Goal: Information Seeking & Learning: Learn about a topic

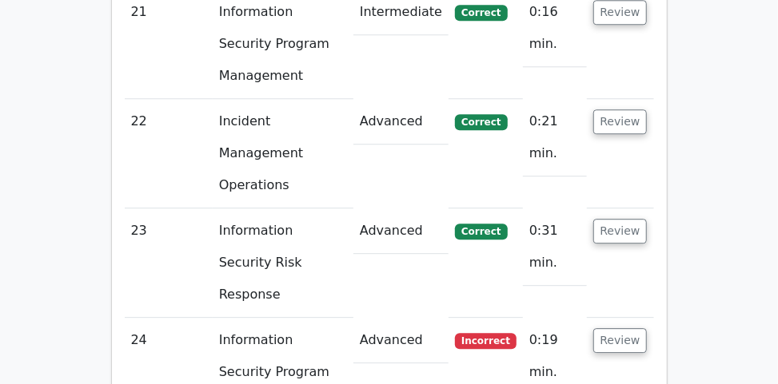
scroll to position [3978, 0]
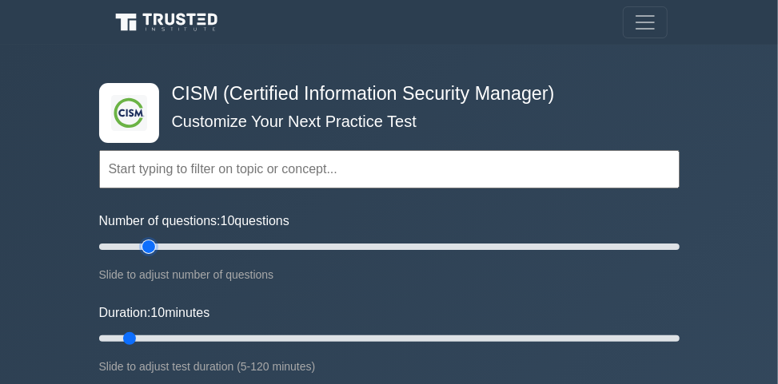
type input "20"
click at [153, 245] on input "Number of questions: 10 questions" at bounding box center [389, 246] width 580 height 19
click at [225, 338] on input "Duration: 10 minutes" at bounding box center [389, 338] width 580 height 19
type input "35"
click at [242, 336] on input "Duration: 35 minutes" at bounding box center [389, 338] width 580 height 19
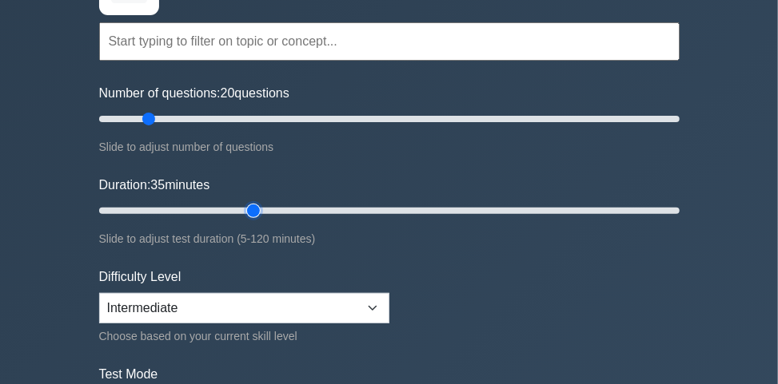
scroll to position [256, 0]
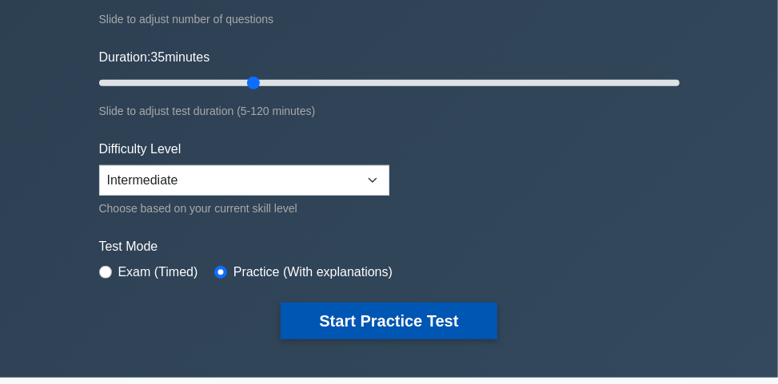
click at [356, 318] on button "Start Practice Test" at bounding box center [388, 321] width 216 height 37
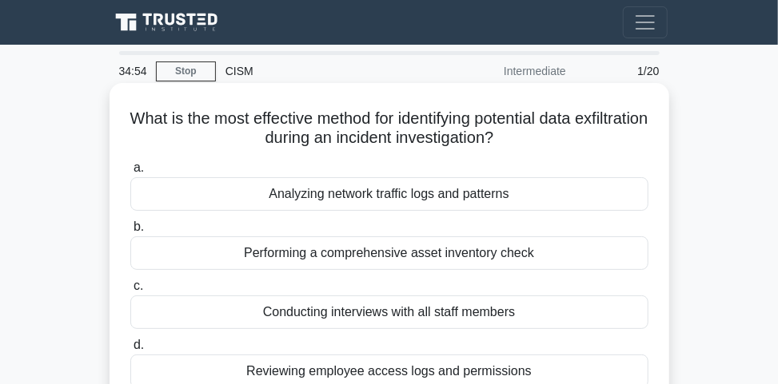
click at [453, 201] on div "Analyzing network traffic logs and patterns" at bounding box center [389, 194] width 518 height 34
click at [130, 173] on input "a. Analyzing network traffic logs and patterns" at bounding box center [130, 168] width 0 height 10
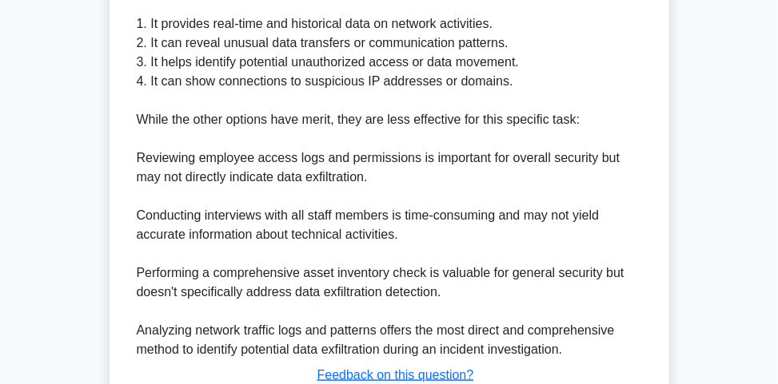
scroll to position [627, 0]
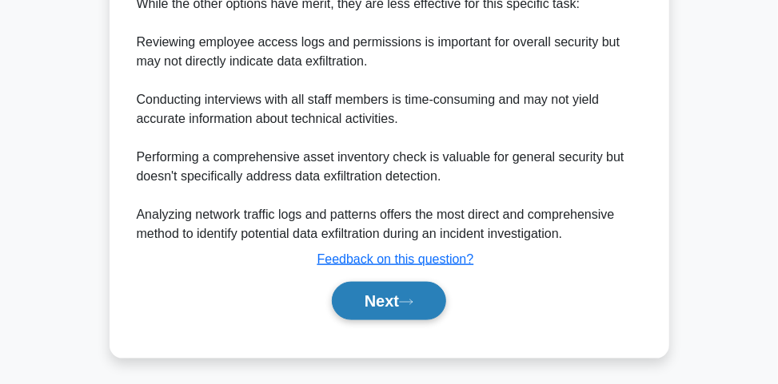
click at [387, 302] on button "Next" at bounding box center [389, 301] width 114 height 38
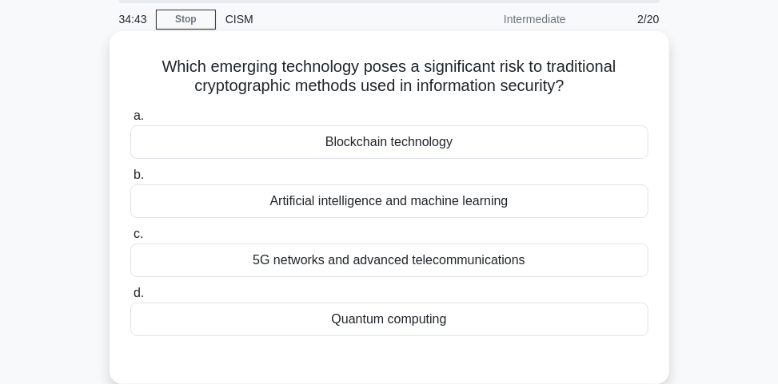
scroll to position [64, 0]
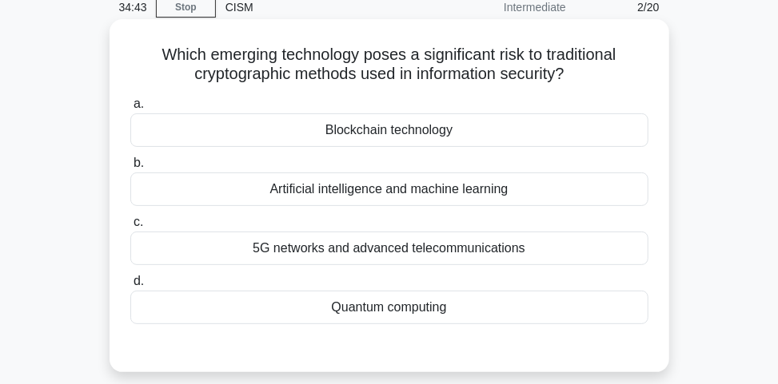
click at [427, 305] on div "Quantum computing" at bounding box center [389, 308] width 518 height 34
click at [130, 287] on input "d. Quantum computing" at bounding box center [130, 281] width 0 height 10
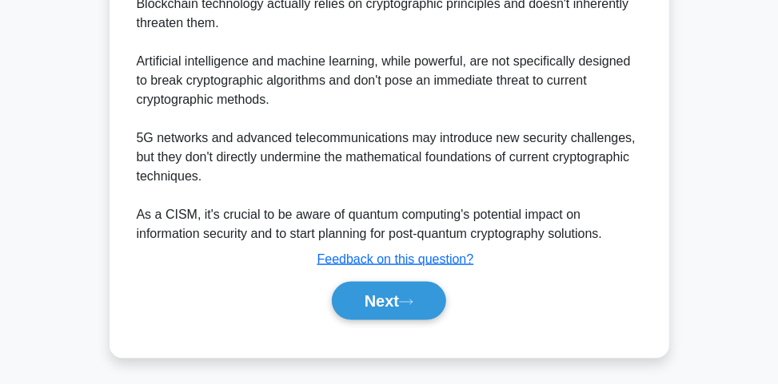
click at [428, 304] on button "Next" at bounding box center [389, 301] width 114 height 38
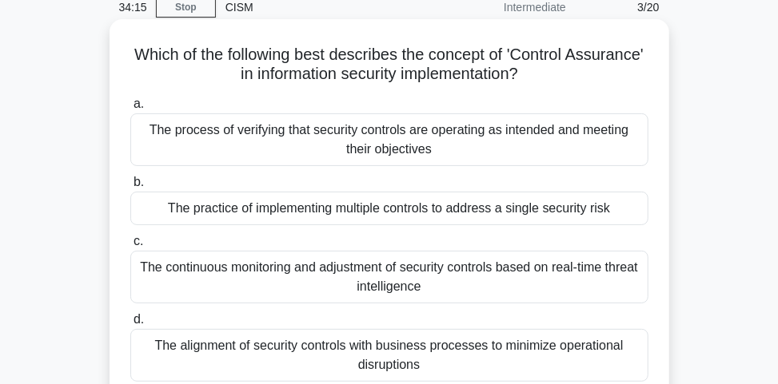
click at [551, 141] on div "The process of verifying that security controls are operating as intended and m…" at bounding box center [389, 139] width 518 height 53
click at [130, 109] on input "a. The process of verifying that security controls are operating as intended an…" at bounding box center [130, 104] width 0 height 10
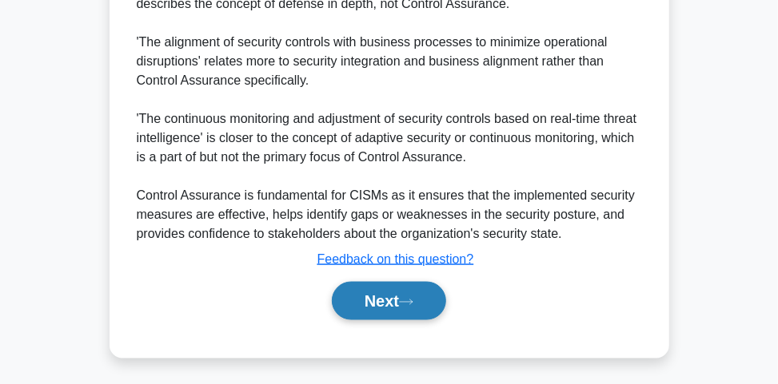
click at [432, 296] on button "Next" at bounding box center [389, 301] width 114 height 38
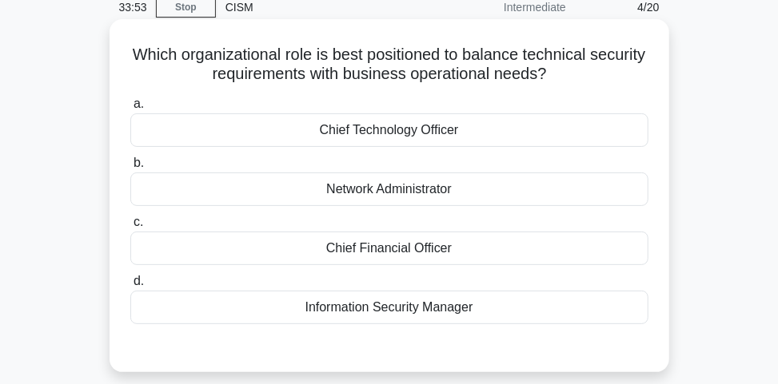
click at [460, 306] on div "Information Security Manager" at bounding box center [389, 308] width 518 height 34
click at [130, 287] on input "d. Information Security Manager" at bounding box center [130, 281] width 0 height 10
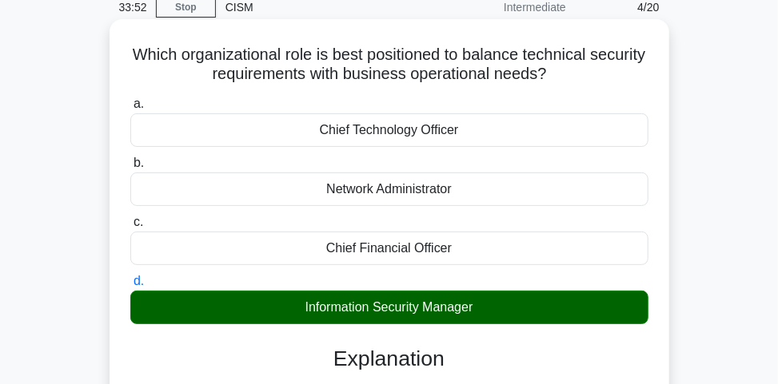
scroll to position [639, 0]
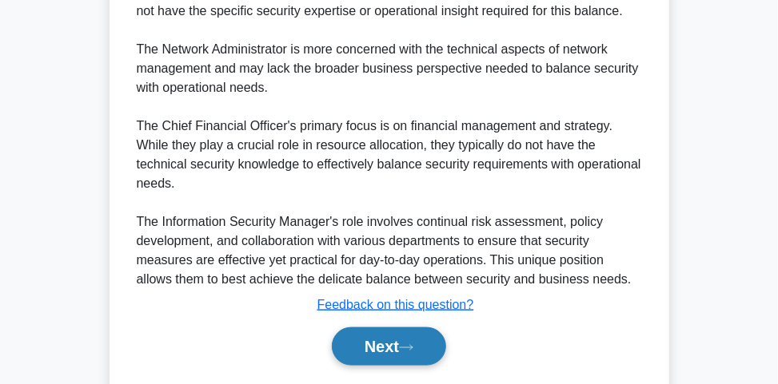
click at [399, 345] on button "Next" at bounding box center [389, 347] width 114 height 38
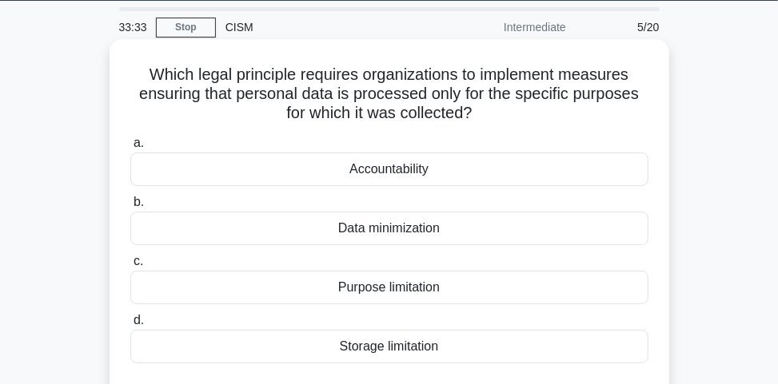
scroll to position [64, 0]
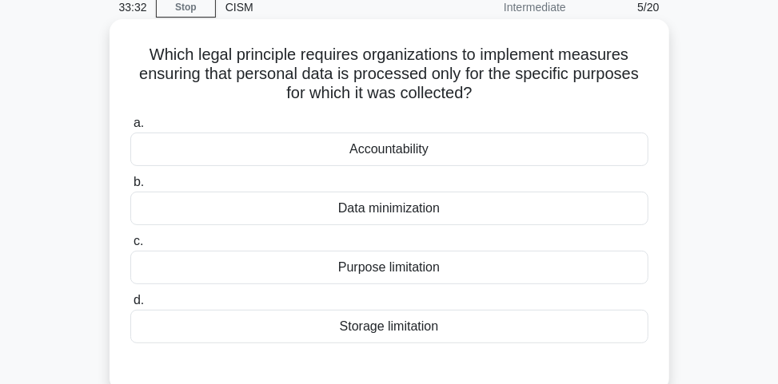
click at [436, 256] on div "Purpose limitation" at bounding box center [389, 268] width 518 height 34
click at [130, 247] on input "c. Purpose limitation" at bounding box center [130, 242] width 0 height 10
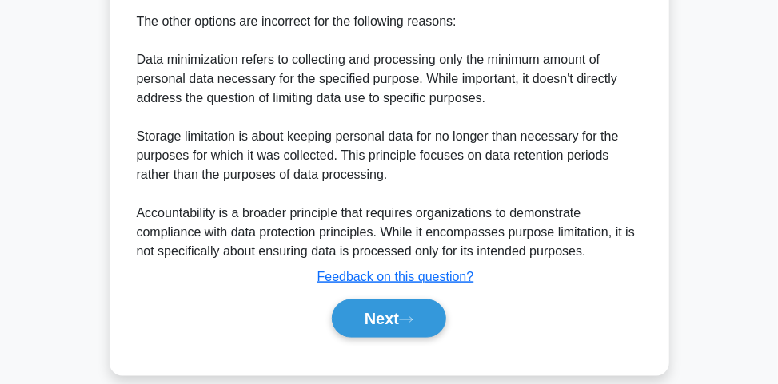
scroll to position [704, 0]
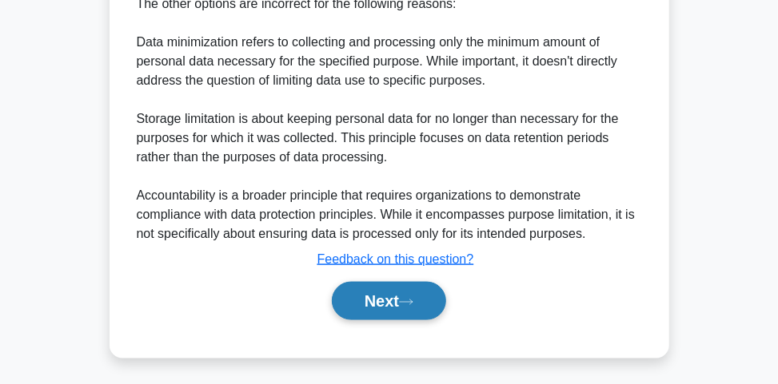
click at [393, 304] on button "Next" at bounding box center [389, 301] width 114 height 38
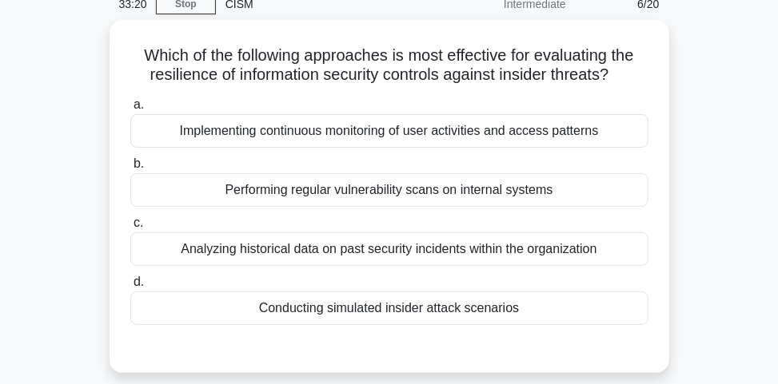
scroll to position [0, 0]
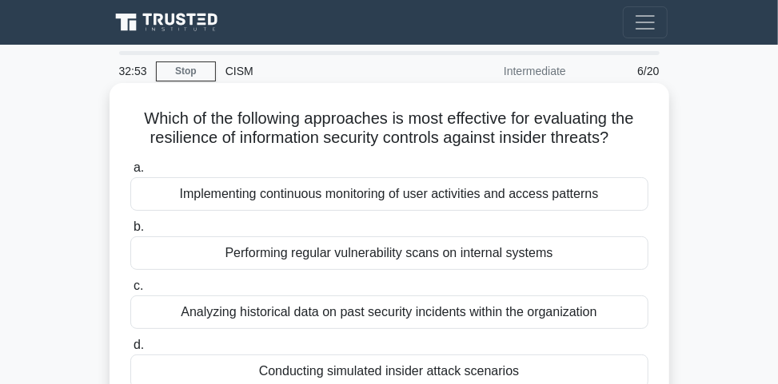
click at [432, 201] on div "Implementing continuous monitoring of user activities and access patterns" at bounding box center [389, 194] width 518 height 34
click at [130, 173] on input "a. Implementing continuous monitoring of user activities and access patterns" at bounding box center [130, 168] width 0 height 10
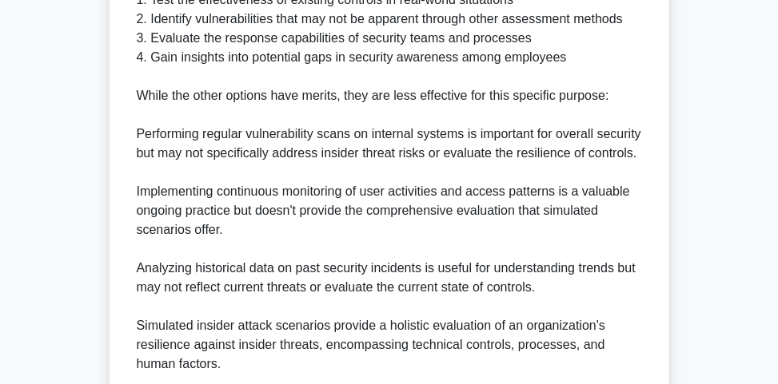
scroll to position [706, 0]
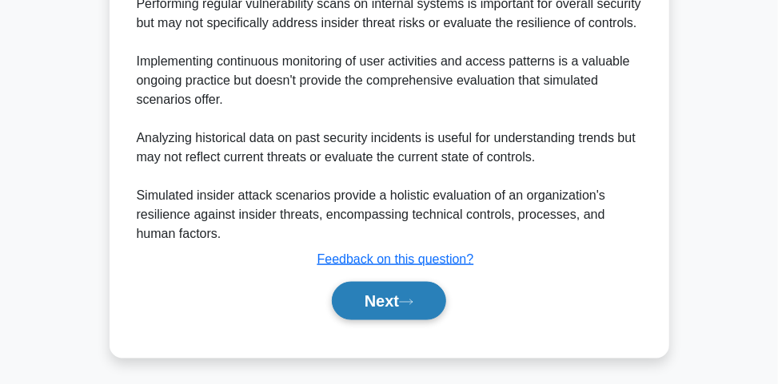
click at [347, 296] on button "Next" at bounding box center [389, 301] width 114 height 38
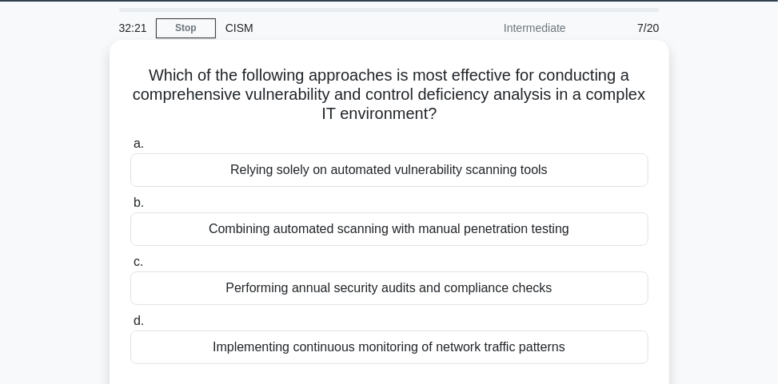
scroll to position [64, 0]
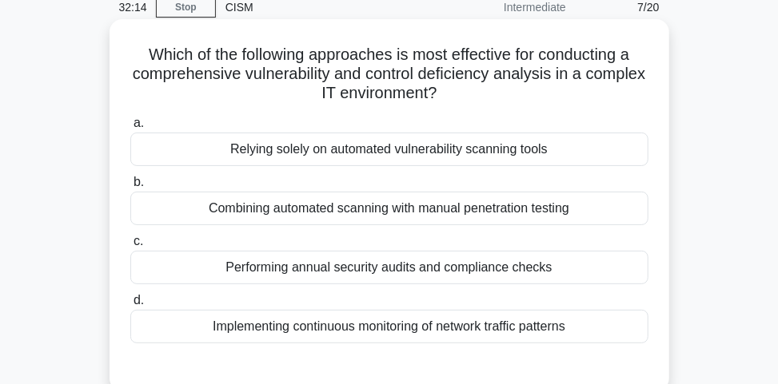
click at [374, 221] on div "Combining automated scanning with manual penetration testing" at bounding box center [389, 209] width 518 height 34
click at [130, 188] on input "b. Combining automated scanning with manual penetration testing" at bounding box center [130, 182] width 0 height 10
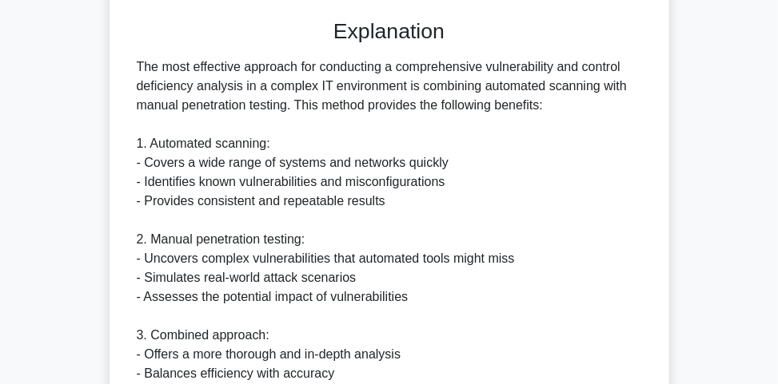
scroll to position [639, 0]
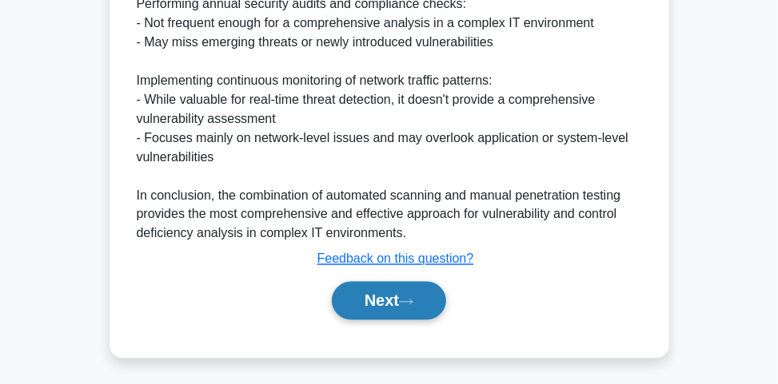
click at [415, 309] on button "Next" at bounding box center [389, 301] width 114 height 38
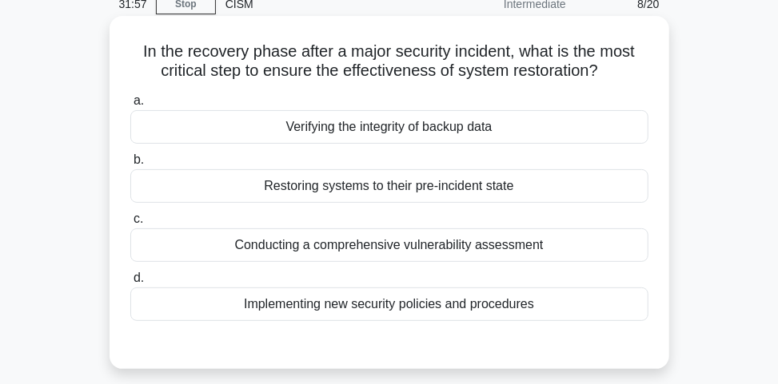
scroll to position [87, 0]
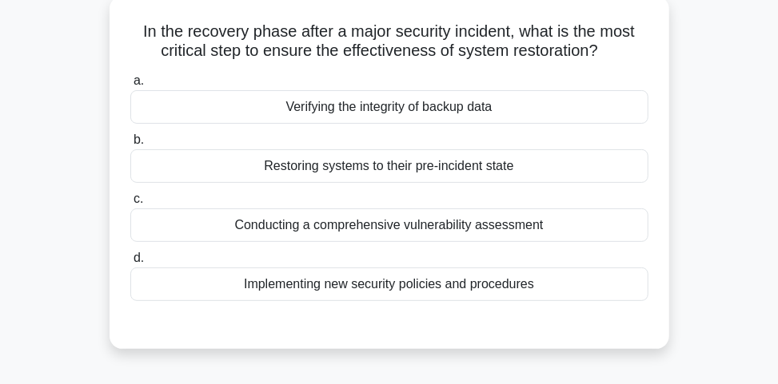
click at [336, 232] on div "Conducting a comprehensive vulnerability assessment" at bounding box center [389, 226] width 518 height 34
click at [130, 205] on input "c. Conducting a comprehensive vulnerability assessment" at bounding box center [130, 199] width 0 height 10
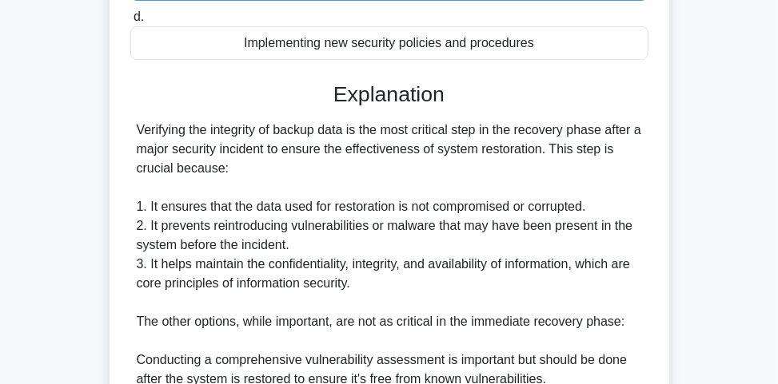
scroll to position [343, 0]
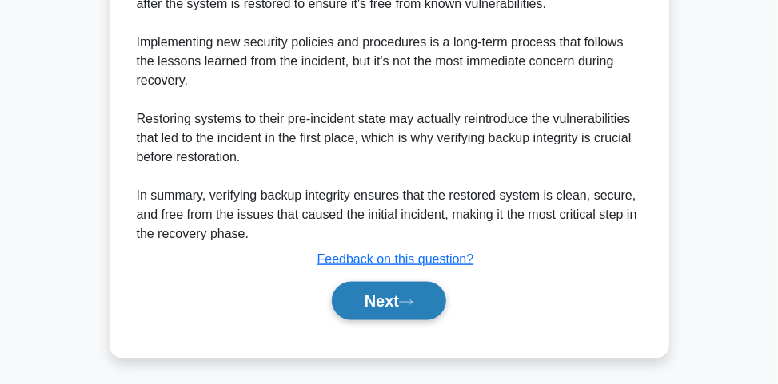
click at [367, 289] on button "Next" at bounding box center [389, 301] width 114 height 38
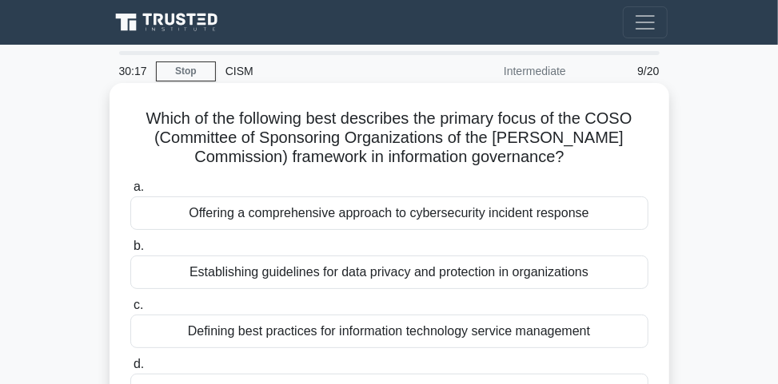
scroll to position [64, 0]
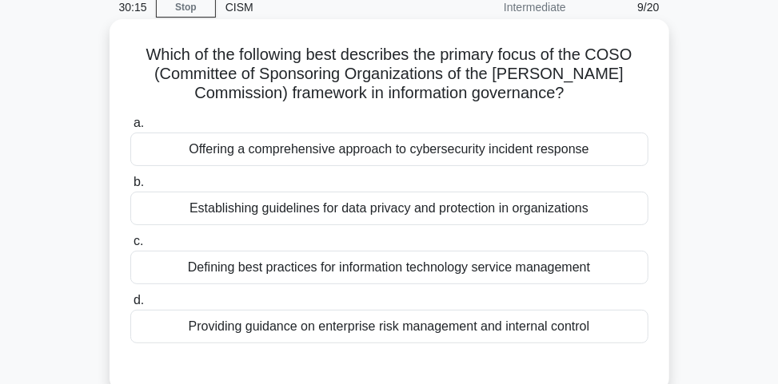
click at [478, 321] on div "Providing guidance on enterprise risk management and internal control" at bounding box center [389, 327] width 518 height 34
click at [130, 306] on input "d. Providing guidance on enterprise risk management and internal control" at bounding box center [130, 301] width 0 height 10
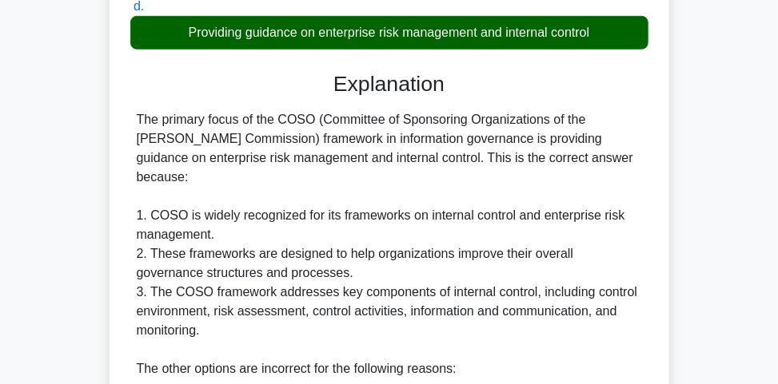
scroll to position [384, 0]
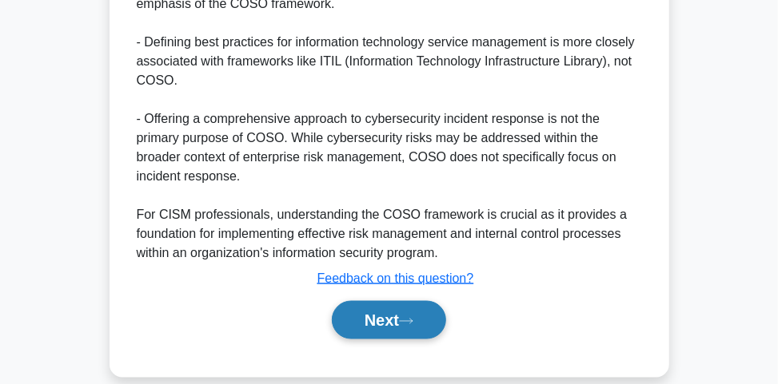
click at [378, 301] on button "Next" at bounding box center [389, 320] width 114 height 38
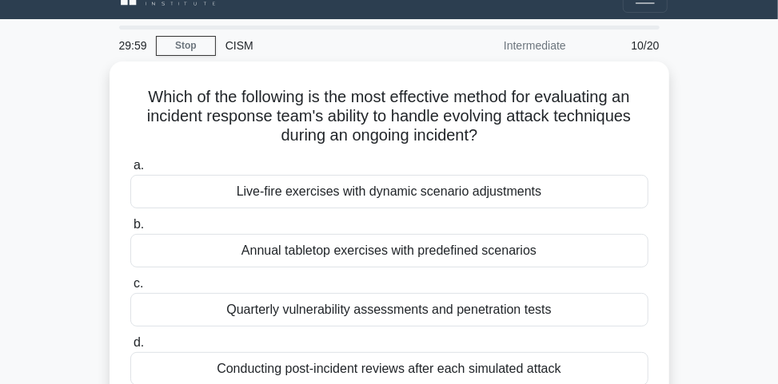
scroll to position [23, 0]
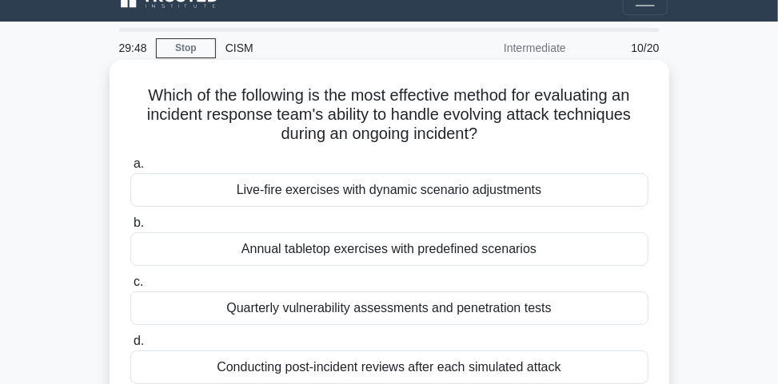
click at [371, 202] on div "Live-fire exercises with dynamic scenario adjustments" at bounding box center [389, 190] width 518 height 34
click at [130, 169] on input "a. Live-fire exercises with dynamic scenario adjustments" at bounding box center [130, 164] width 0 height 10
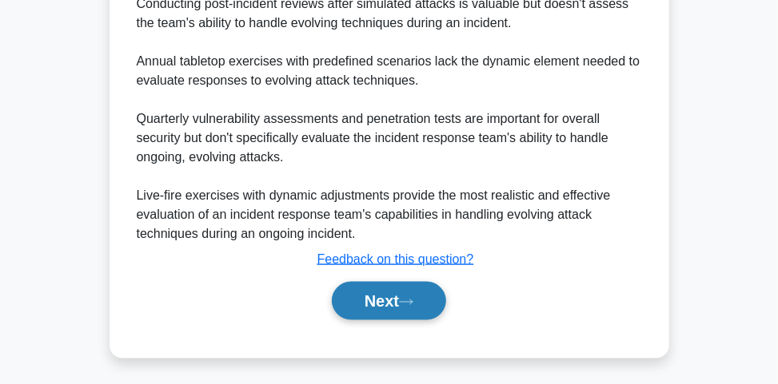
click at [408, 287] on button "Next" at bounding box center [389, 301] width 114 height 38
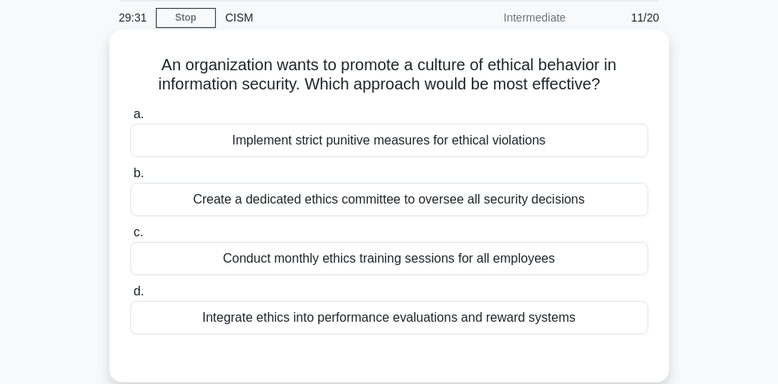
scroll to position [128, 0]
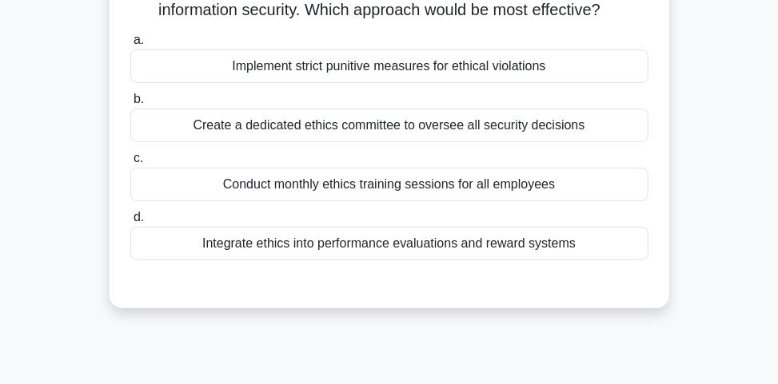
click at [483, 244] on div "Integrate ethics into performance evaluations and reward systems" at bounding box center [389, 244] width 518 height 34
click at [130, 223] on input "d. Integrate ethics into performance evaluations and reward systems" at bounding box center [130, 218] width 0 height 10
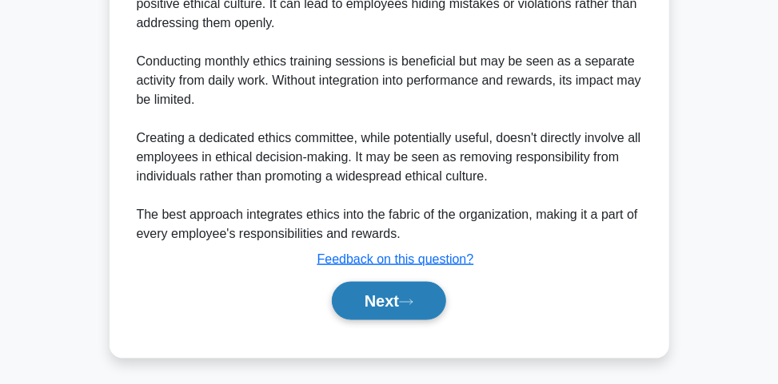
click at [428, 307] on button "Next" at bounding box center [389, 301] width 114 height 38
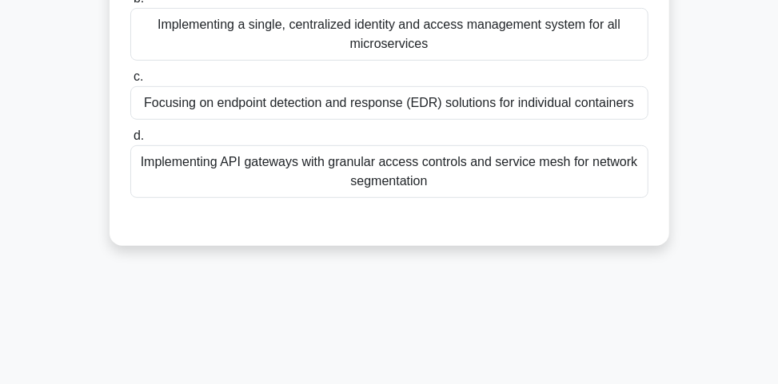
scroll to position [87, 0]
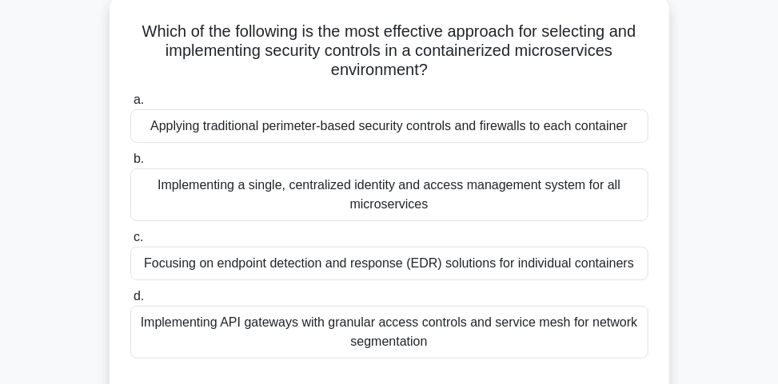
click at [364, 212] on div "Implementing a single, centralized identity and access management system for al…" at bounding box center [389, 195] width 518 height 53
click at [130, 165] on input "b. Implementing a single, centralized identity and access management system for…" at bounding box center [130, 159] width 0 height 10
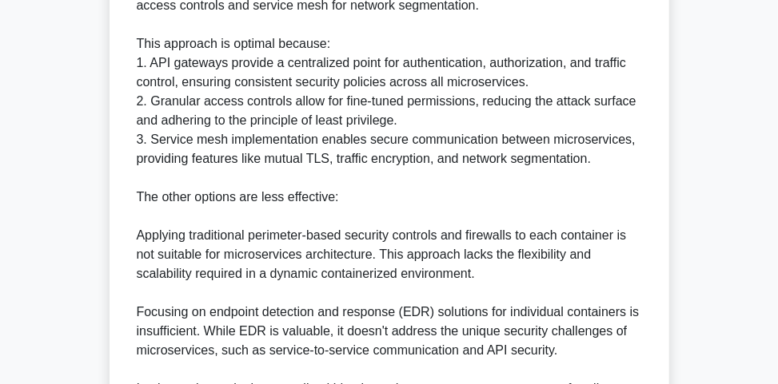
scroll to position [535, 0]
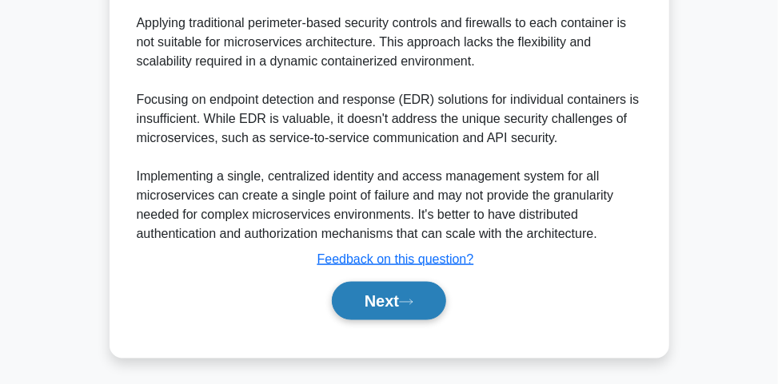
click at [367, 304] on button "Next" at bounding box center [389, 301] width 114 height 38
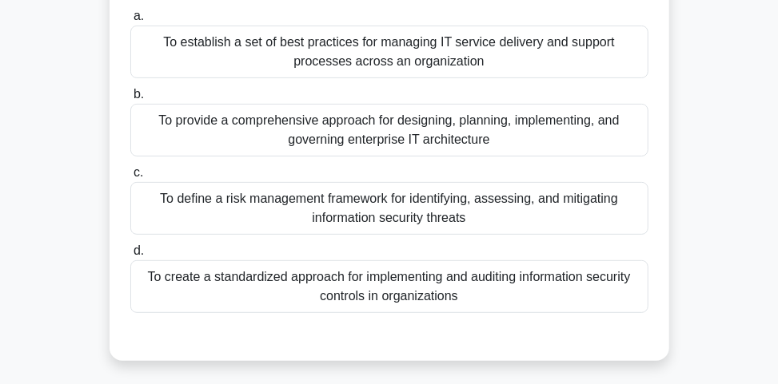
scroll to position [192, 0]
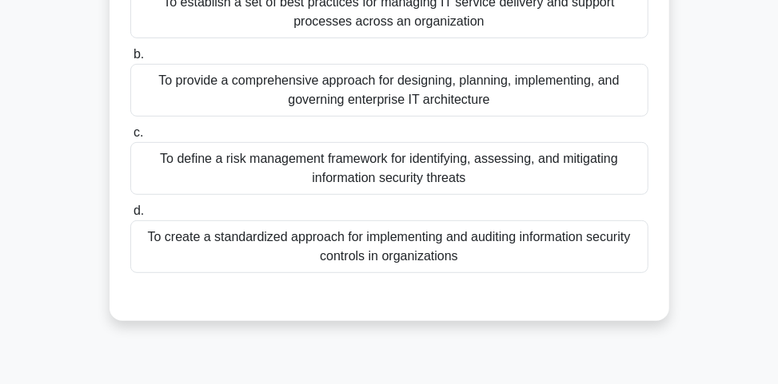
click at [392, 117] on div "To provide a comprehensive approach for designing, planning, implementing, and …" at bounding box center [389, 90] width 518 height 53
click at [130, 60] on input "b. To provide a comprehensive approach for designing, planning, implementing, a…" at bounding box center [130, 55] width 0 height 10
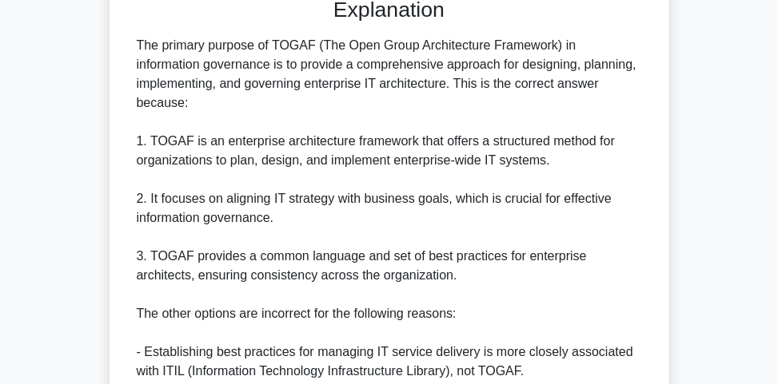
scroll to position [767, 0]
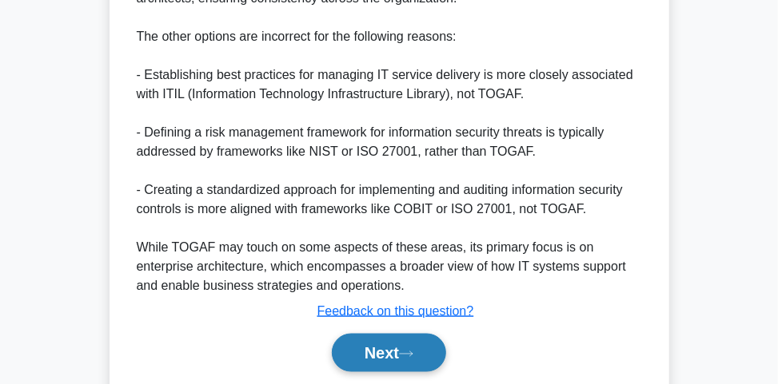
click at [415, 361] on button "Next" at bounding box center [389, 353] width 114 height 38
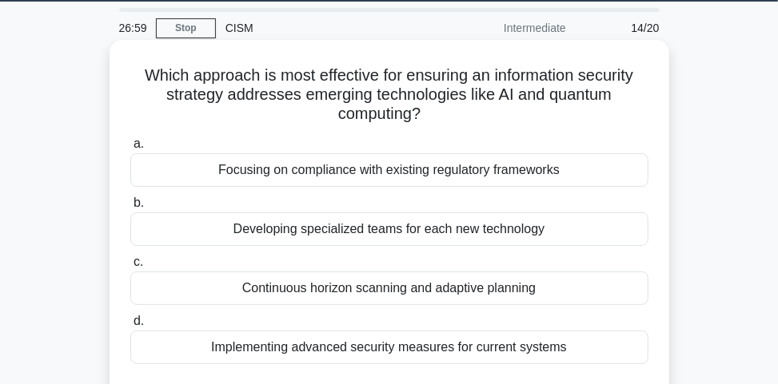
scroll to position [64, 0]
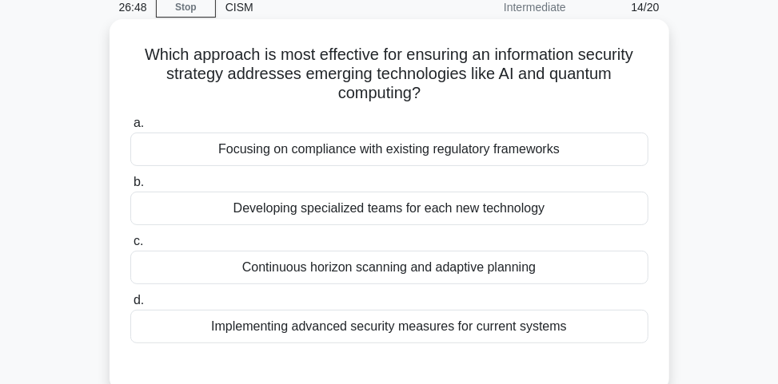
click at [462, 269] on div "Continuous horizon scanning and adaptive planning" at bounding box center [389, 268] width 518 height 34
click at [130, 247] on input "c. Continuous horizon scanning and adaptive planning" at bounding box center [130, 242] width 0 height 10
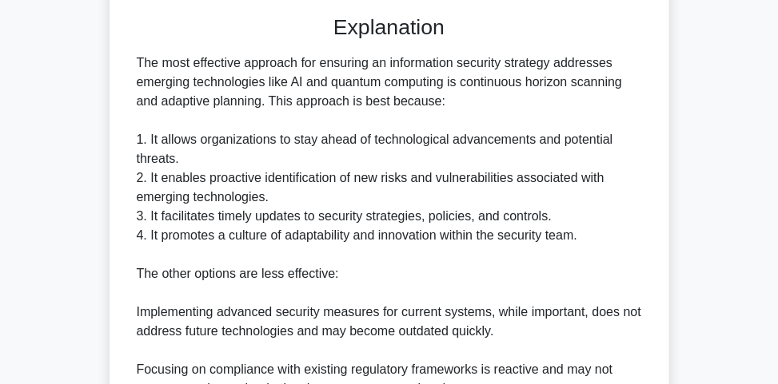
scroll to position [703, 0]
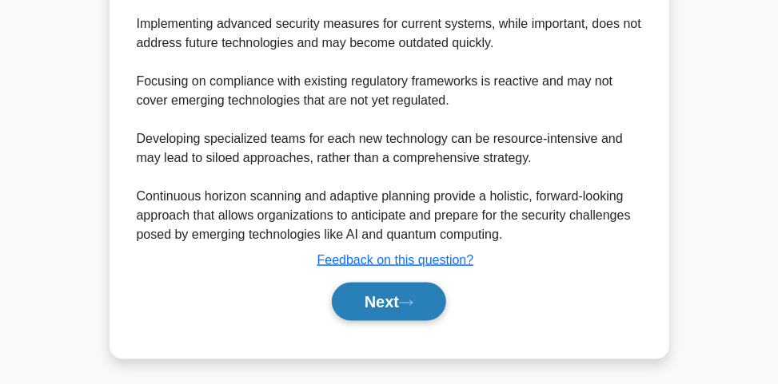
click at [425, 297] on button "Next" at bounding box center [389, 302] width 114 height 38
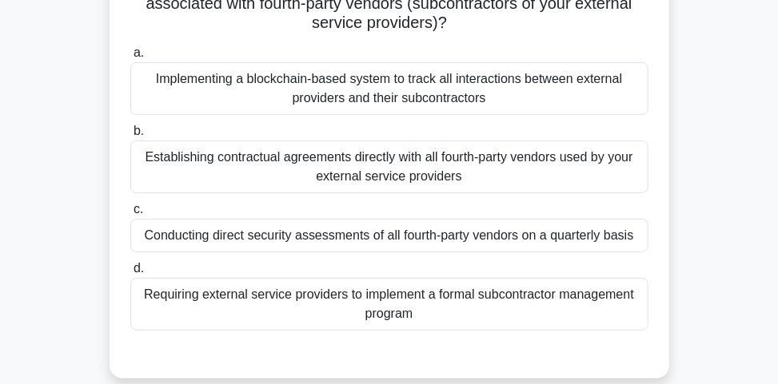
scroll to position [151, 0]
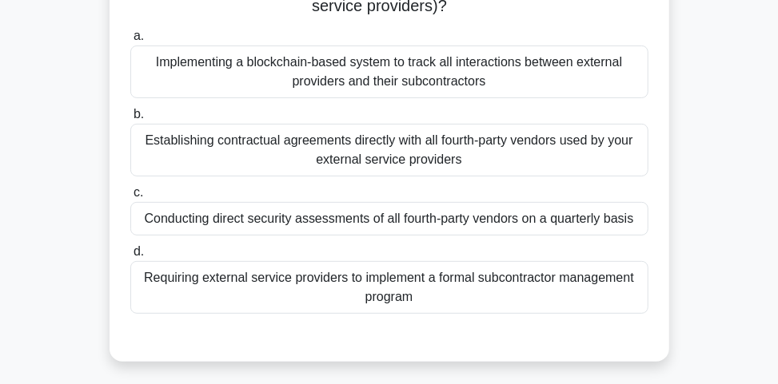
click at [456, 296] on div "Requiring external service providers to implement a formal subcontractor manage…" at bounding box center [389, 287] width 518 height 53
click at [130, 257] on input "d. Requiring external service providers to implement a formal subcontractor man…" at bounding box center [130, 252] width 0 height 10
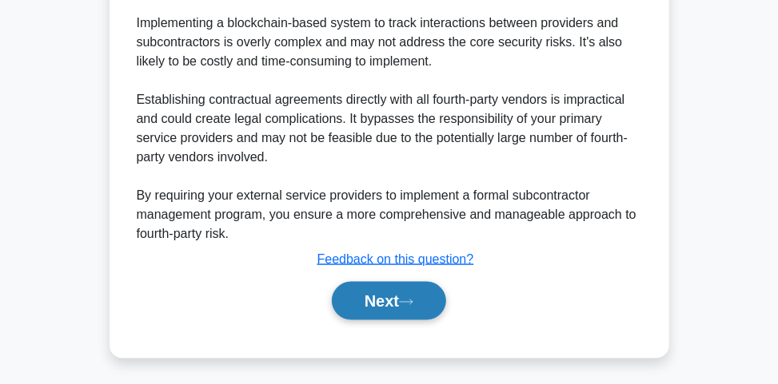
click at [408, 298] on icon at bounding box center [406, 302] width 14 height 9
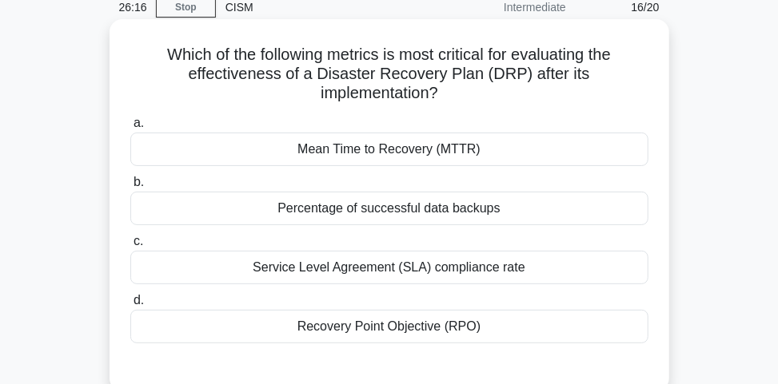
scroll to position [128, 0]
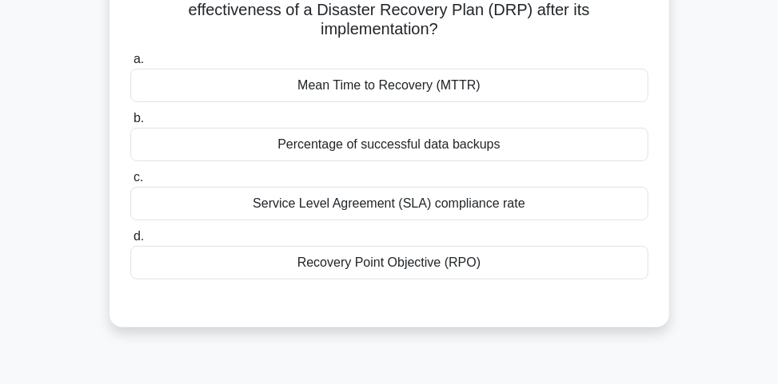
click at [380, 202] on div "Service Level Agreement (SLA) compliance rate" at bounding box center [389, 204] width 518 height 34
click at [130, 183] on input "c. Service Level Agreement (SLA) compliance rate" at bounding box center [130, 178] width 0 height 10
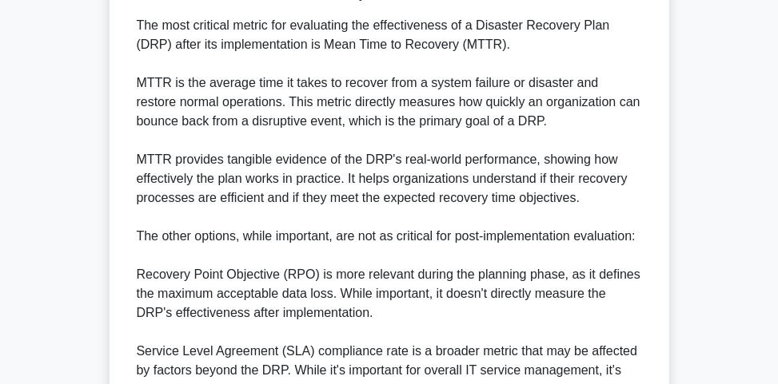
scroll to position [744, 0]
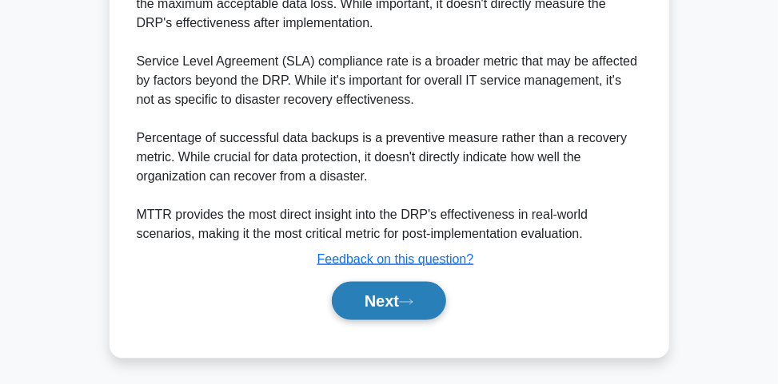
click at [391, 312] on button "Next" at bounding box center [389, 301] width 114 height 38
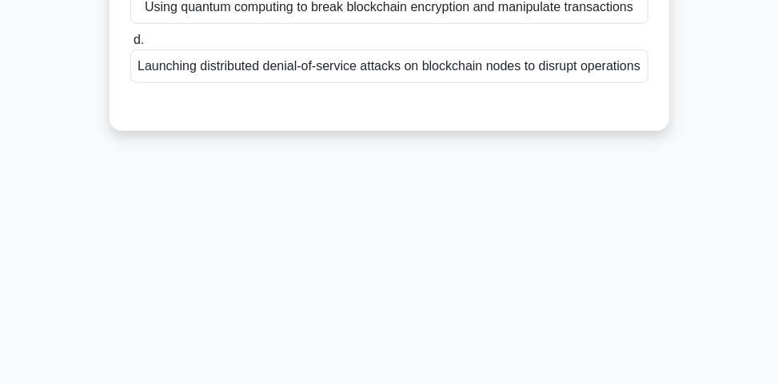
scroll to position [23, 0]
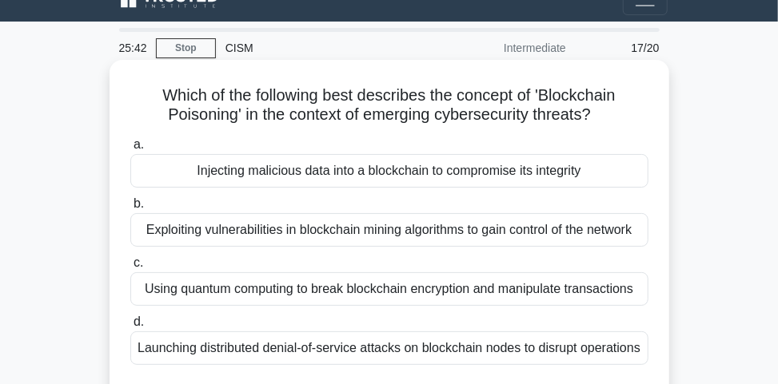
click at [341, 169] on div "Injecting malicious data into a blockchain to compromise its integrity" at bounding box center [389, 171] width 518 height 34
click at [130, 150] on input "a. Injecting malicious data into a blockchain to compromise its integrity" at bounding box center [130, 145] width 0 height 10
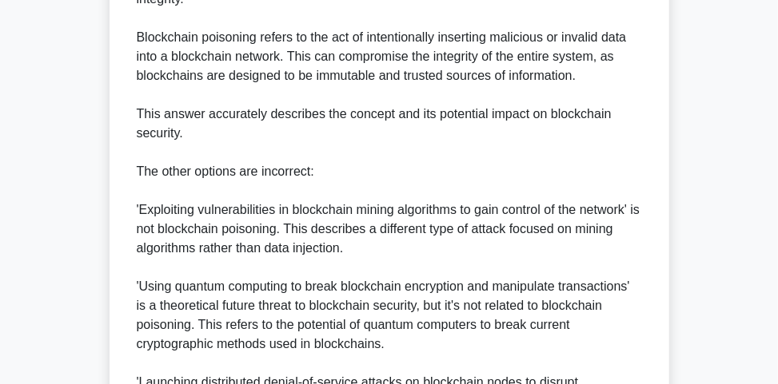
scroll to position [726, 0]
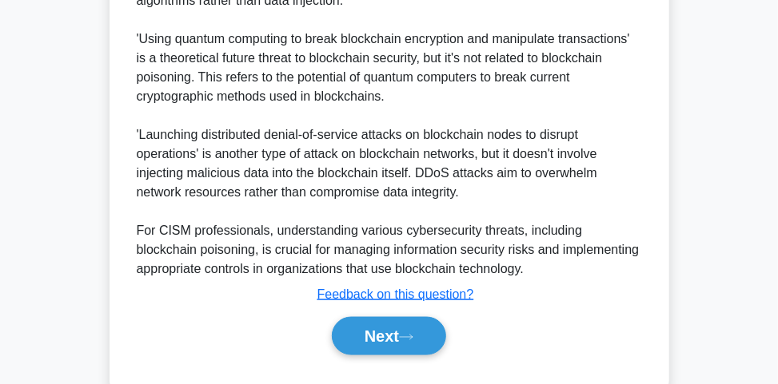
click at [439, 362] on div "Next" at bounding box center [389, 336] width 518 height 51
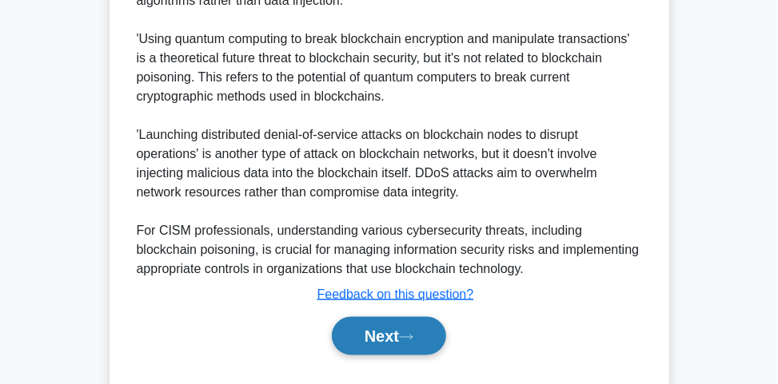
click at [433, 356] on button "Next" at bounding box center [389, 336] width 114 height 38
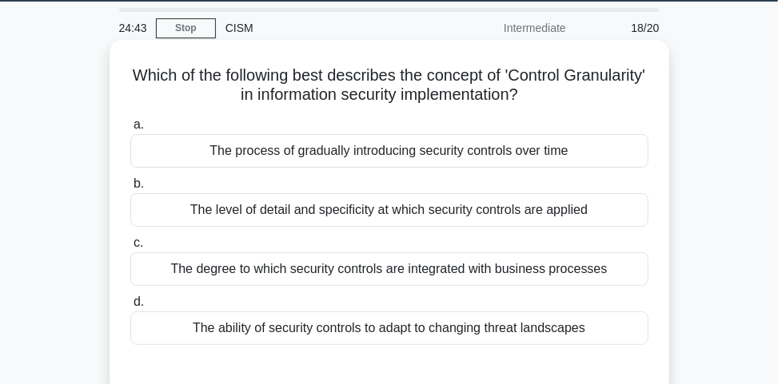
scroll to position [64, 0]
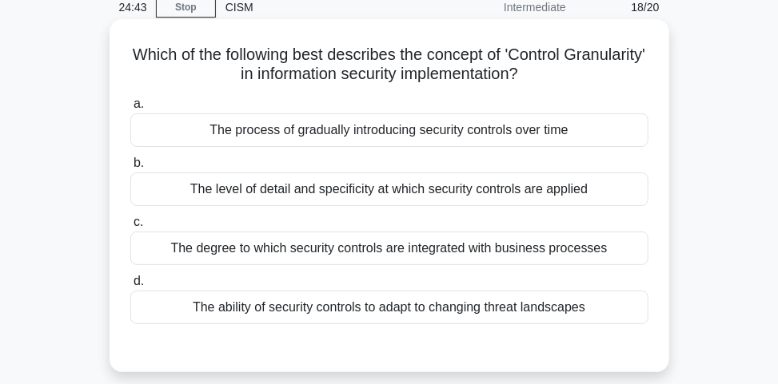
click at [555, 185] on div "The level of detail and specificity at which security controls are applied" at bounding box center [389, 190] width 518 height 34
click at [130, 169] on input "b. The level of detail and specificity at which security controls are applied" at bounding box center [130, 163] width 0 height 10
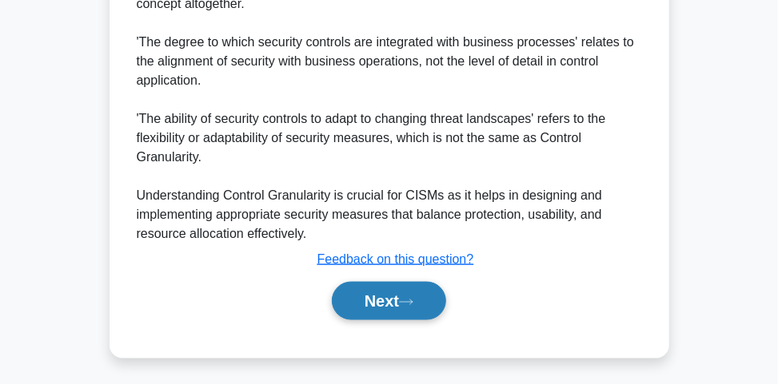
click at [405, 282] on button "Next" at bounding box center [389, 301] width 114 height 38
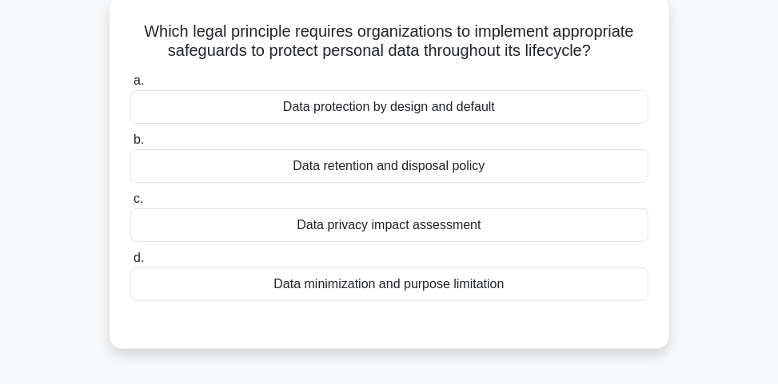
scroll to position [87, 0]
click at [429, 288] on div "Data minimization and purpose limitation" at bounding box center [389, 285] width 518 height 34
click at [130, 264] on input "d. Data minimization and purpose limitation" at bounding box center [130, 258] width 0 height 10
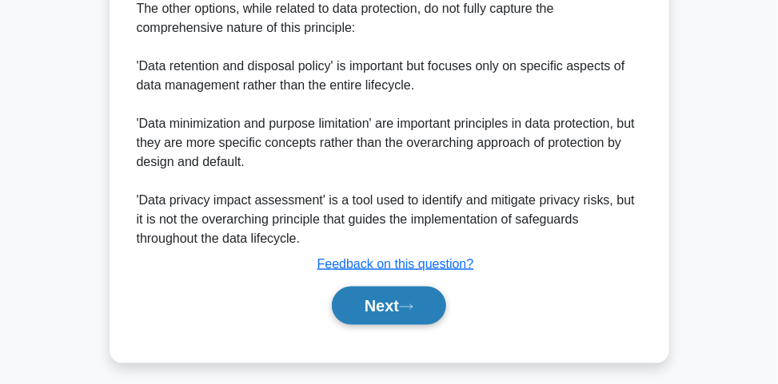
click at [392, 300] on button "Next" at bounding box center [389, 306] width 114 height 38
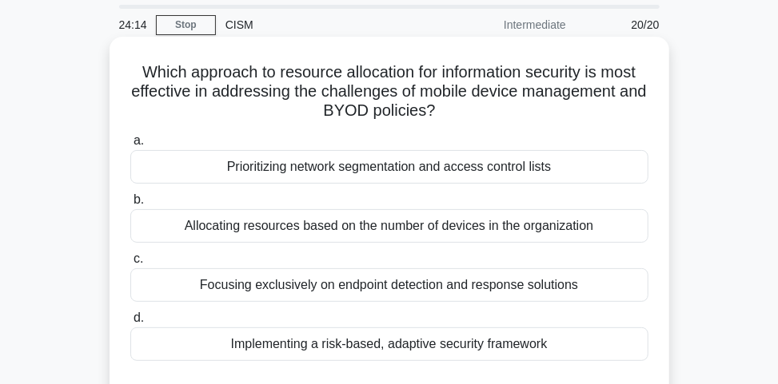
scroll to position [128, 0]
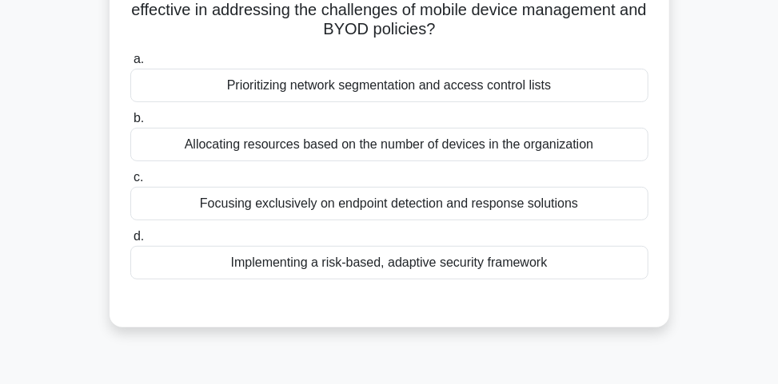
click at [459, 265] on div "Implementing a risk-based, adaptive security framework" at bounding box center [389, 263] width 518 height 34
click at [130, 242] on input "d. Implementing a risk-based, adaptive security framework" at bounding box center [130, 237] width 0 height 10
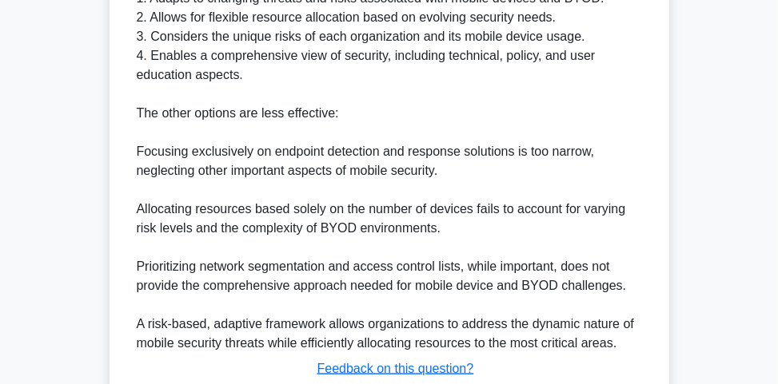
scroll to position [639, 0]
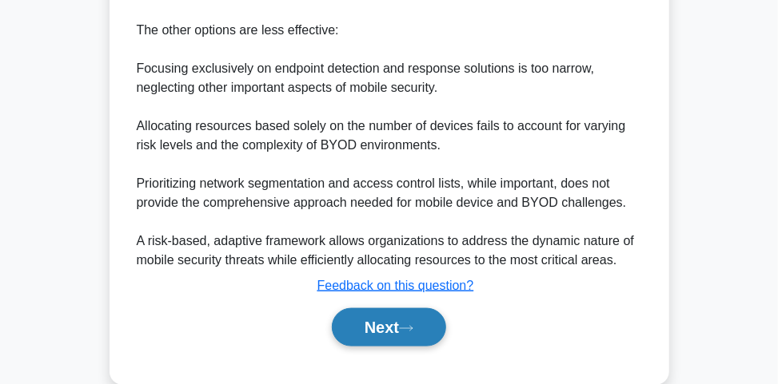
click at [388, 326] on button "Next" at bounding box center [389, 327] width 114 height 38
